Goal: Task Accomplishment & Management: Manage account settings

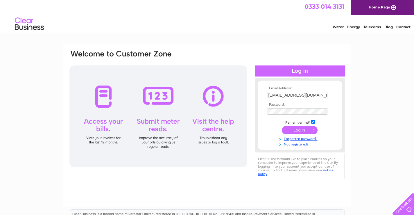
click at [293, 129] on input "submit" at bounding box center [300, 130] width 36 height 8
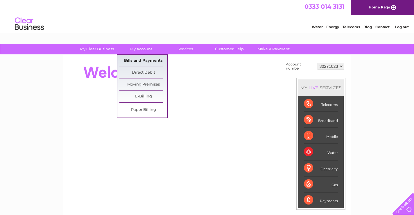
click at [139, 57] on link "Bills and Payments" at bounding box center [144, 61] width 48 height 12
click at [140, 60] on link "Bills and Payments" at bounding box center [144, 61] width 48 height 12
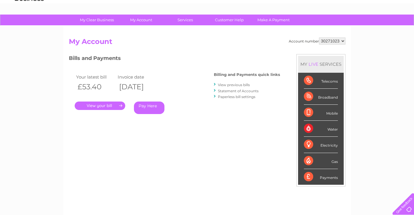
click at [104, 106] on link "." at bounding box center [100, 106] width 51 height 8
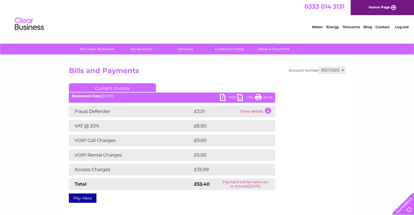
click at [230, 96] on link "PDF" at bounding box center [228, 98] width 17 height 8
click at [400, 27] on link "Log out" at bounding box center [403, 27] width 14 height 4
